Goal: Task Accomplishment & Management: Use online tool/utility

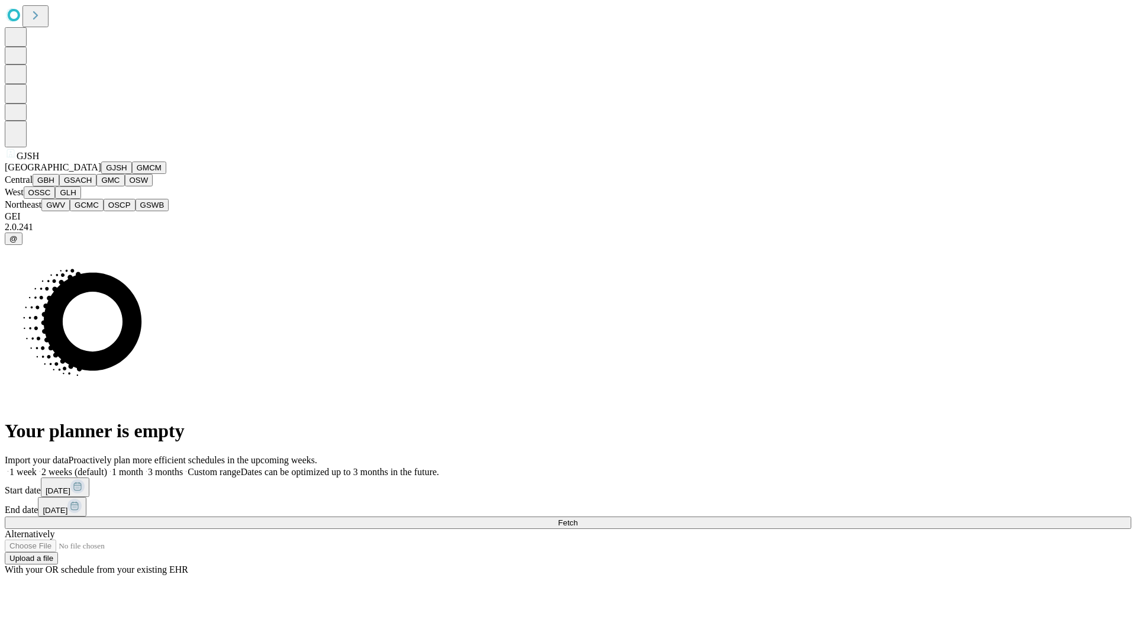
click at [101, 174] on button "GJSH" at bounding box center [116, 168] width 31 height 12
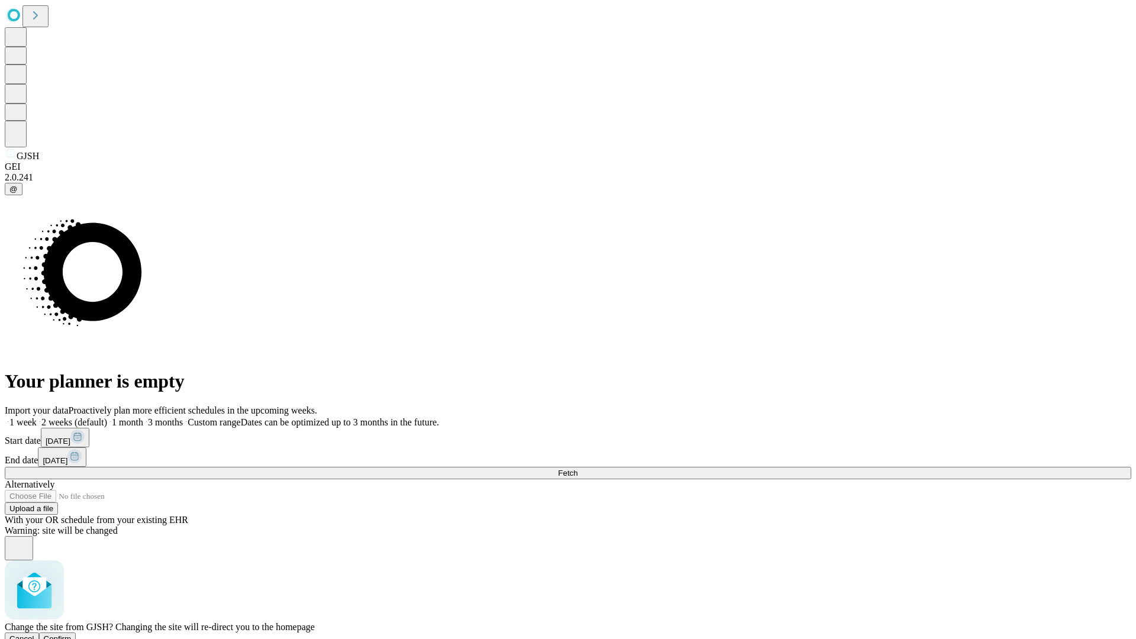
click at [72, 635] on span "Confirm" at bounding box center [58, 639] width 28 height 9
click at [107, 417] on label "2 weeks (default)" at bounding box center [72, 422] width 70 height 10
click at [578, 469] on span "Fetch" at bounding box center [568, 473] width 20 height 9
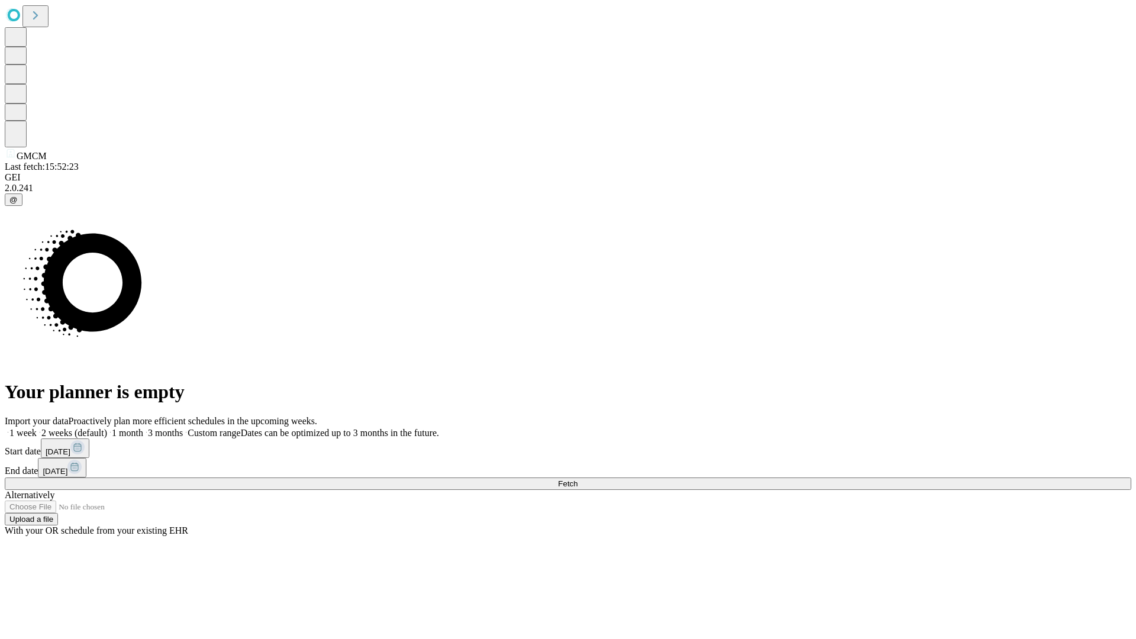
click at [107, 428] on label "2 weeks (default)" at bounding box center [72, 433] width 70 height 10
click at [578, 479] on span "Fetch" at bounding box center [568, 483] width 20 height 9
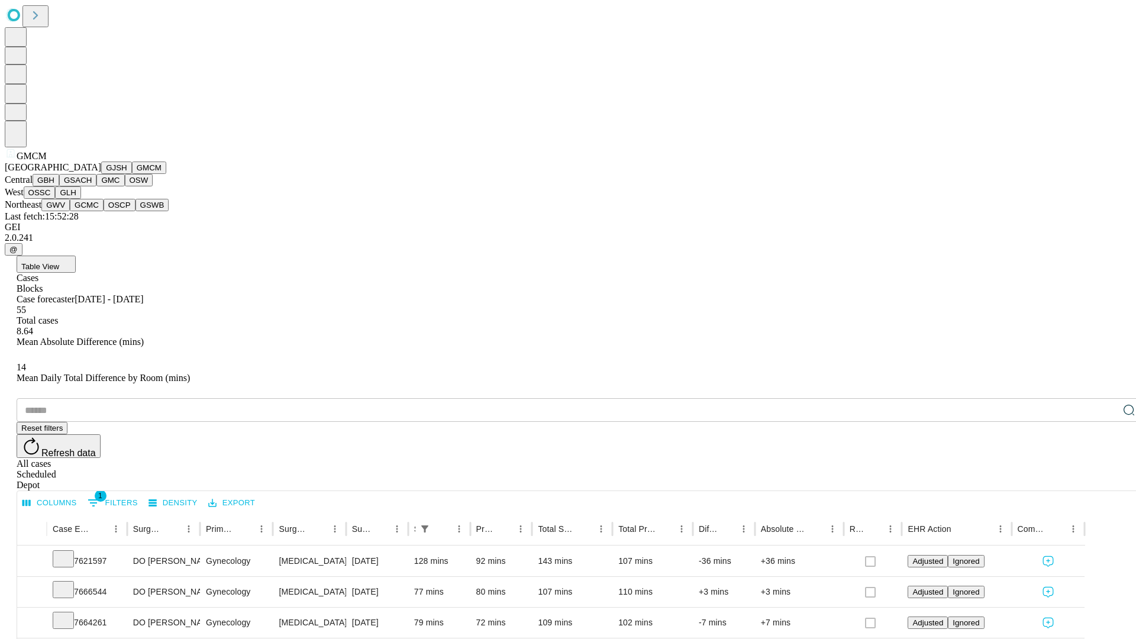
click at [59, 186] on button "GBH" at bounding box center [46, 180] width 27 height 12
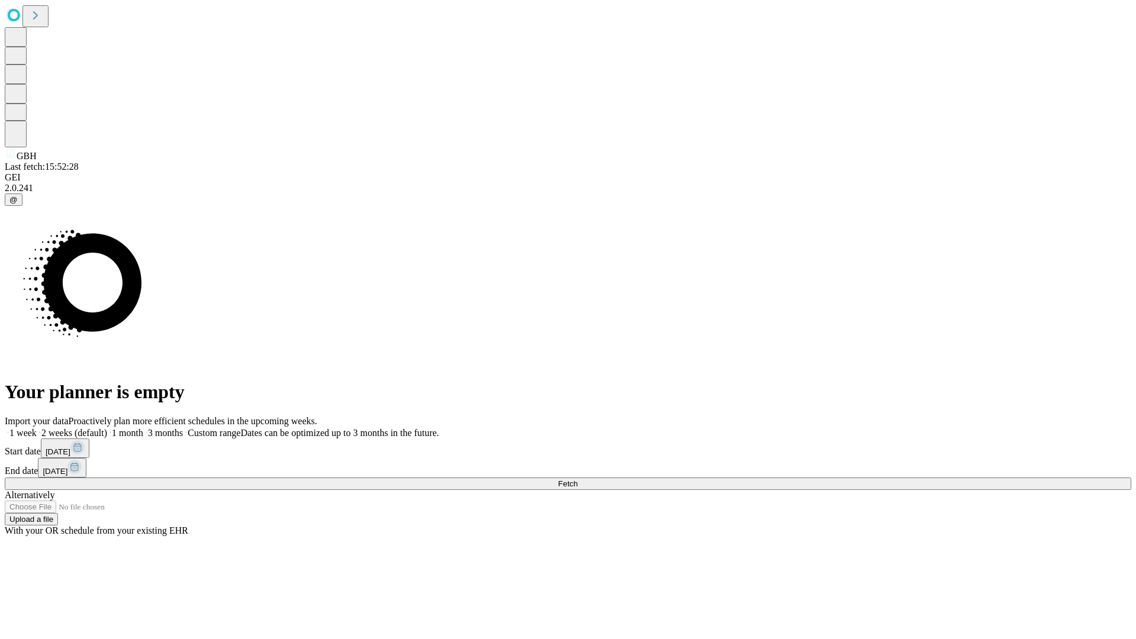
click at [107, 428] on label "2 weeks (default)" at bounding box center [72, 433] width 70 height 10
click at [578, 479] on span "Fetch" at bounding box center [568, 483] width 20 height 9
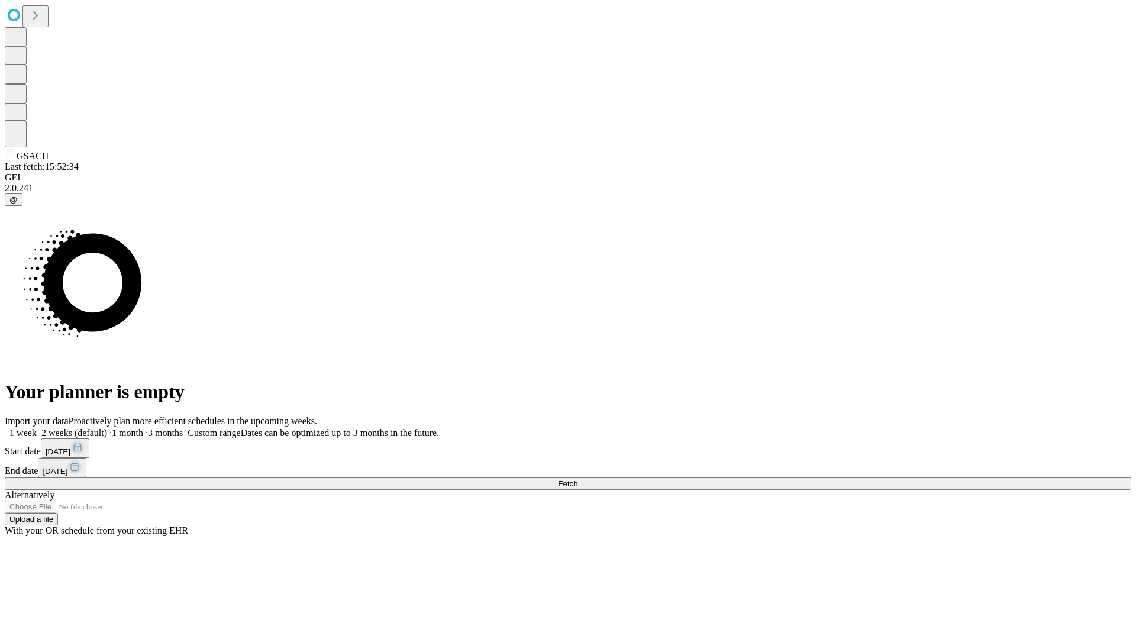
click at [107, 428] on label "2 weeks (default)" at bounding box center [72, 433] width 70 height 10
click at [578, 479] on span "Fetch" at bounding box center [568, 483] width 20 height 9
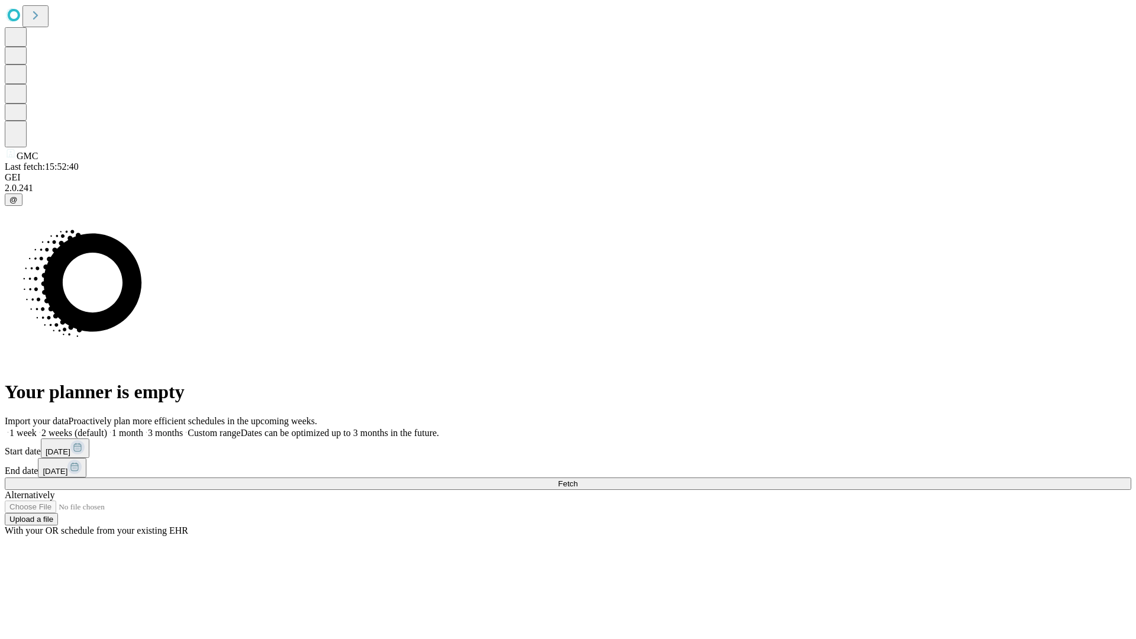
click at [107, 428] on label "2 weeks (default)" at bounding box center [72, 433] width 70 height 10
click at [578, 479] on span "Fetch" at bounding box center [568, 483] width 20 height 9
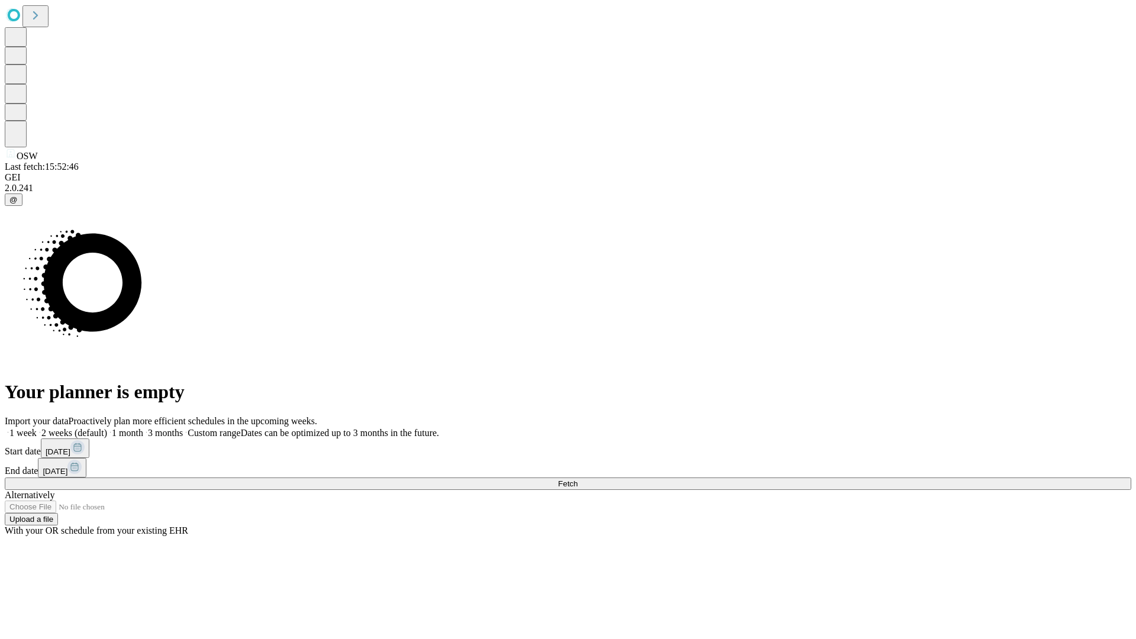
click at [107, 428] on label "2 weeks (default)" at bounding box center [72, 433] width 70 height 10
click at [578, 479] on span "Fetch" at bounding box center [568, 483] width 20 height 9
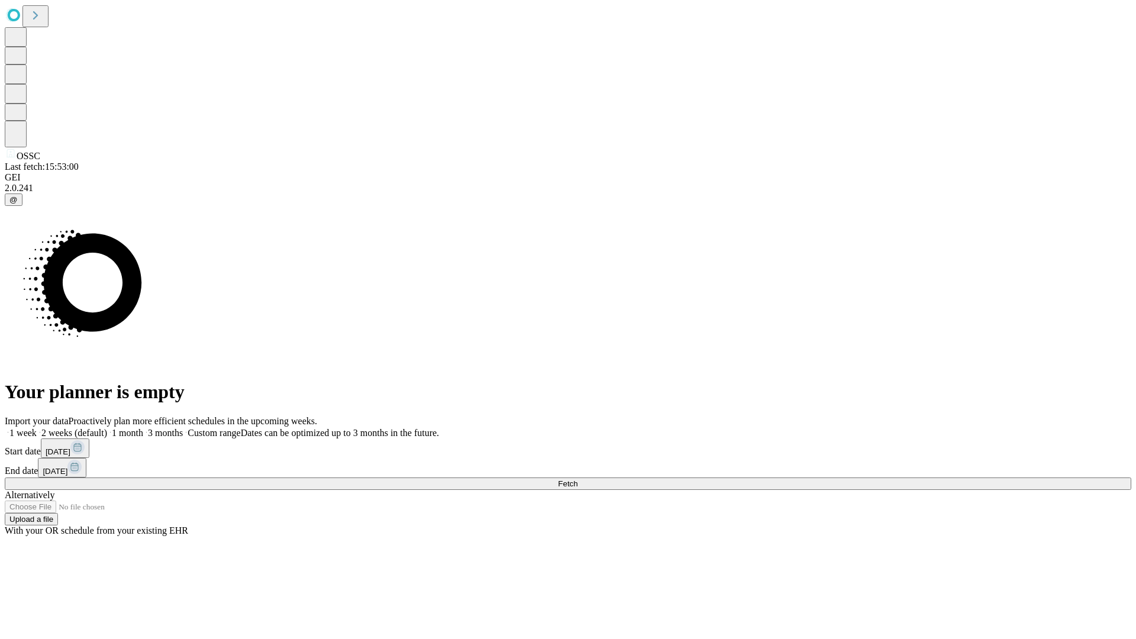
click at [107, 428] on label "2 weeks (default)" at bounding box center [72, 433] width 70 height 10
click at [578, 479] on span "Fetch" at bounding box center [568, 483] width 20 height 9
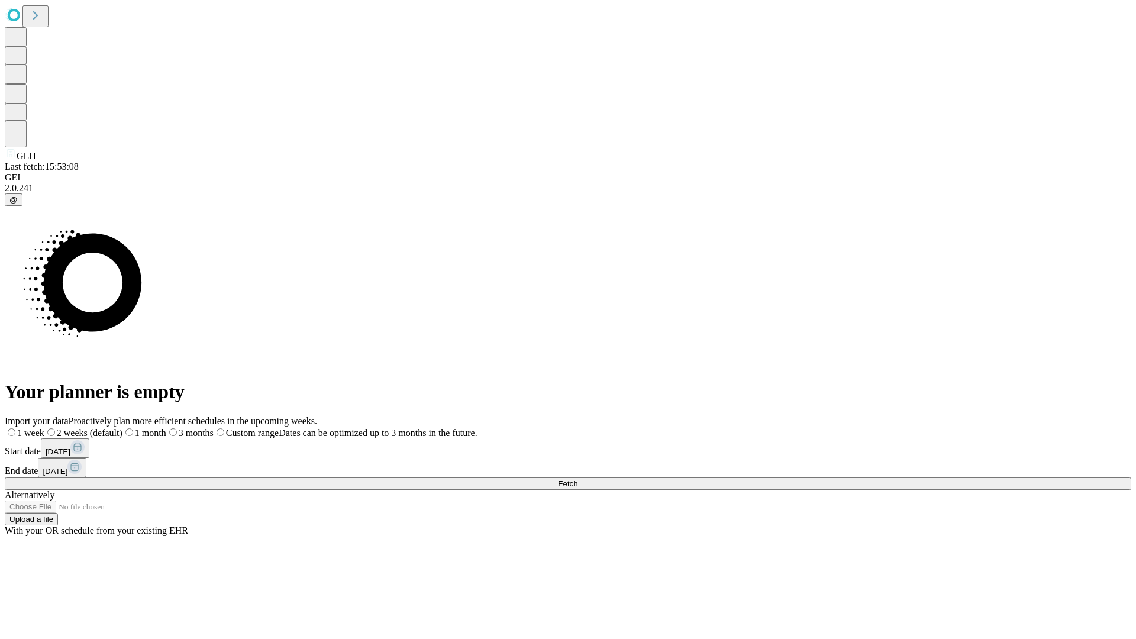
click at [123, 428] on label "2 weeks (default)" at bounding box center [83, 433] width 78 height 10
click at [578, 479] on span "Fetch" at bounding box center [568, 483] width 20 height 9
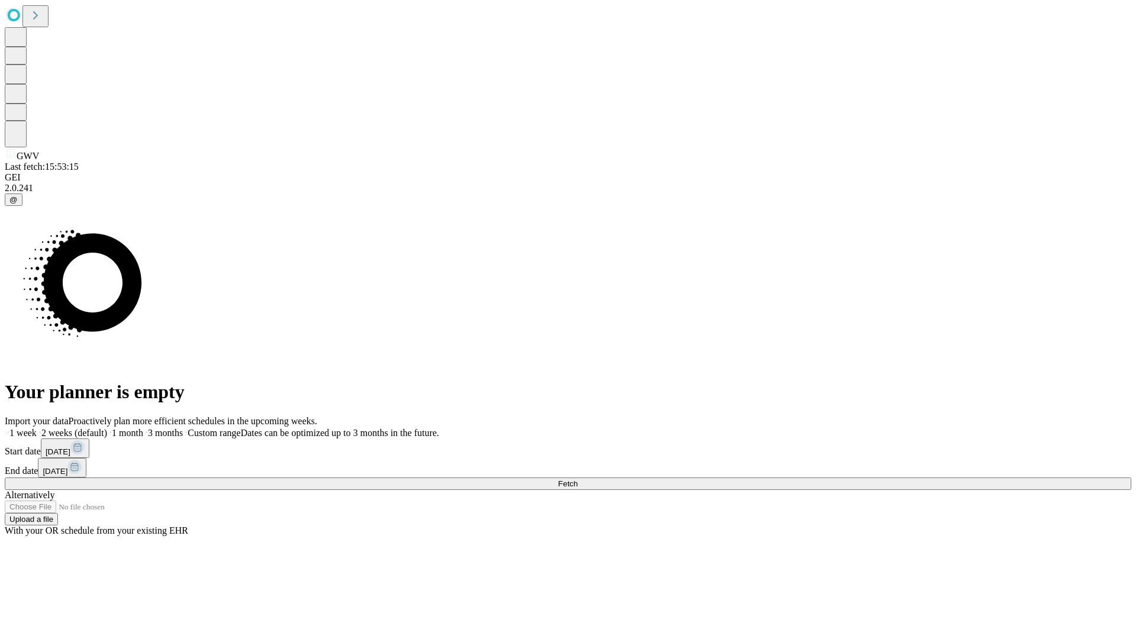
click at [107, 428] on label "2 weeks (default)" at bounding box center [72, 433] width 70 height 10
click at [578, 479] on span "Fetch" at bounding box center [568, 483] width 20 height 9
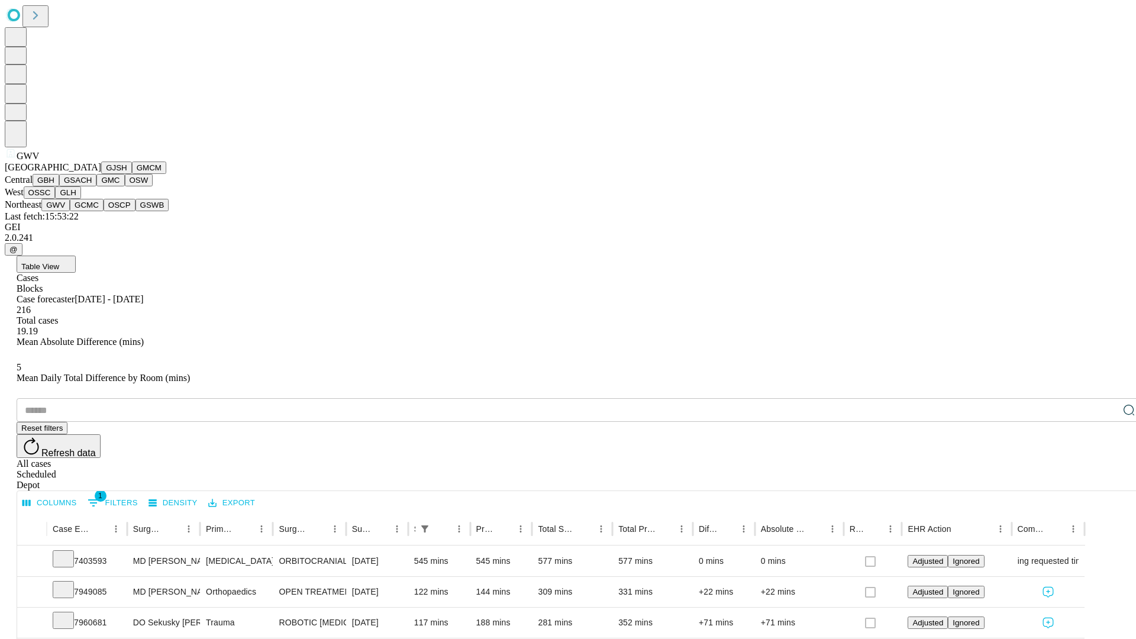
click at [92, 211] on button "GCMC" at bounding box center [87, 205] width 34 height 12
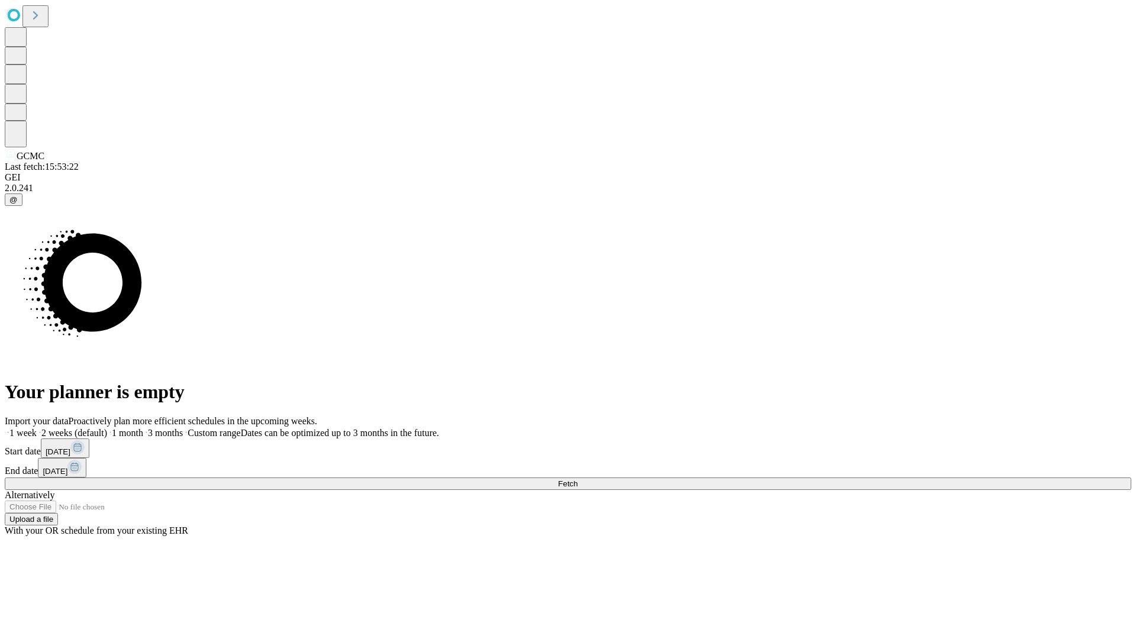
click at [107, 428] on label "2 weeks (default)" at bounding box center [72, 433] width 70 height 10
click at [578, 479] on span "Fetch" at bounding box center [568, 483] width 20 height 9
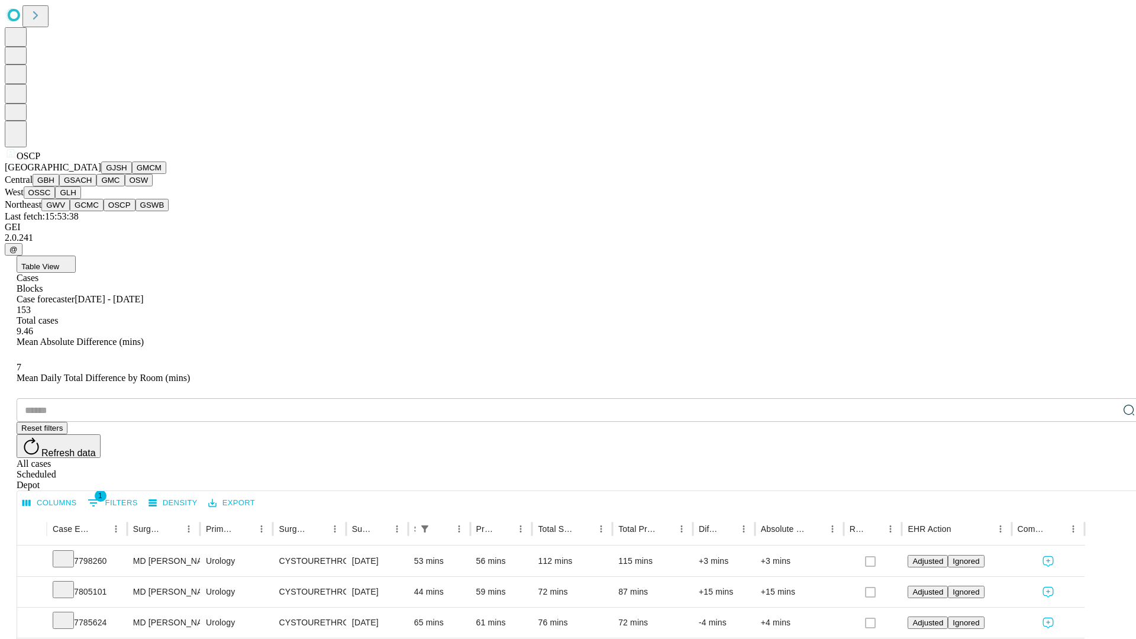
click at [136, 211] on button "GSWB" at bounding box center [153, 205] width 34 height 12
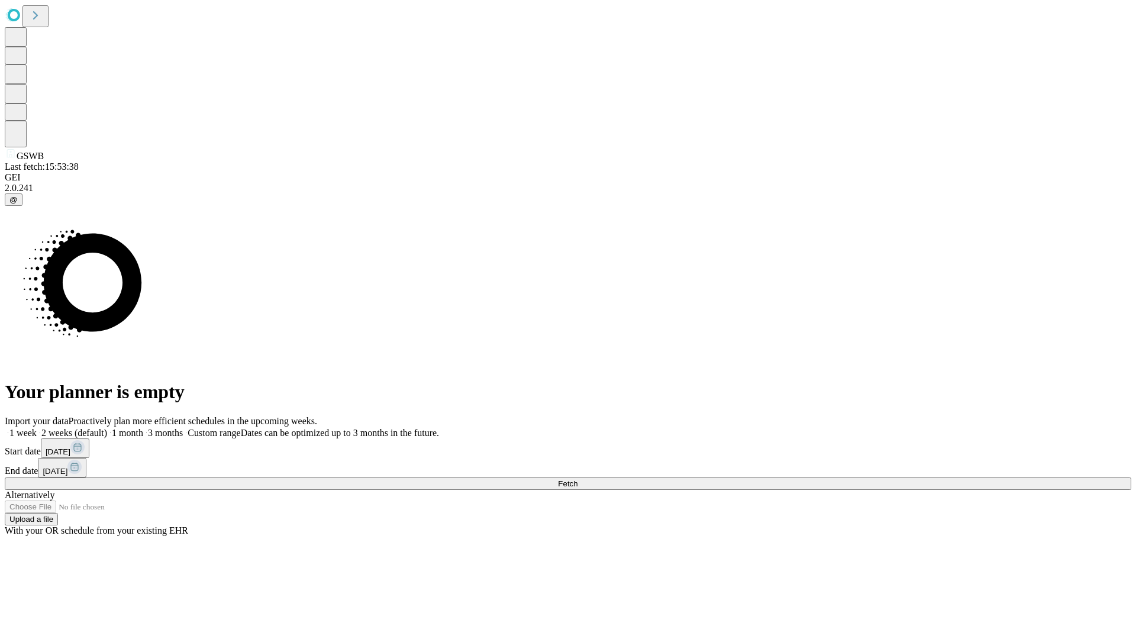
click at [107, 428] on label "2 weeks (default)" at bounding box center [72, 433] width 70 height 10
click at [578, 479] on span "Fetch" at bounding box center [568, 483] width 20 height 9
